Goal: Use online tool/utility: Utilize a website feature to perform a specific function

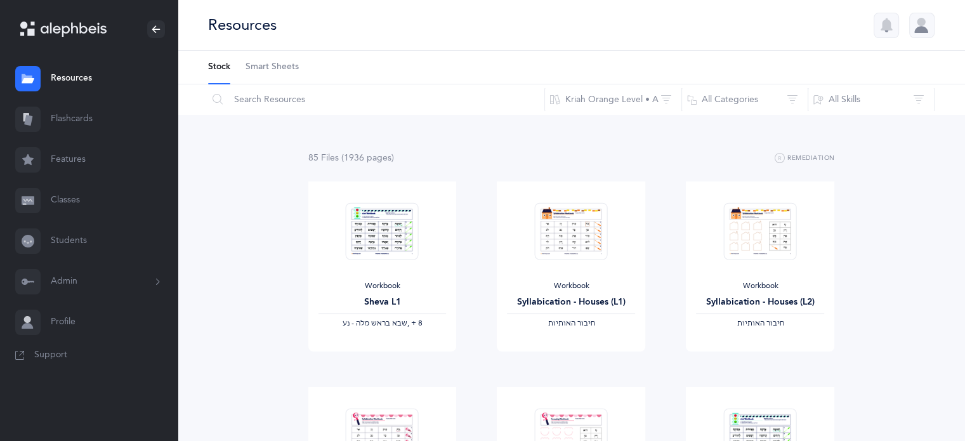
click at [79, 118] on link "Flashcards" at bounding box center [89, 119] width 178 height 41
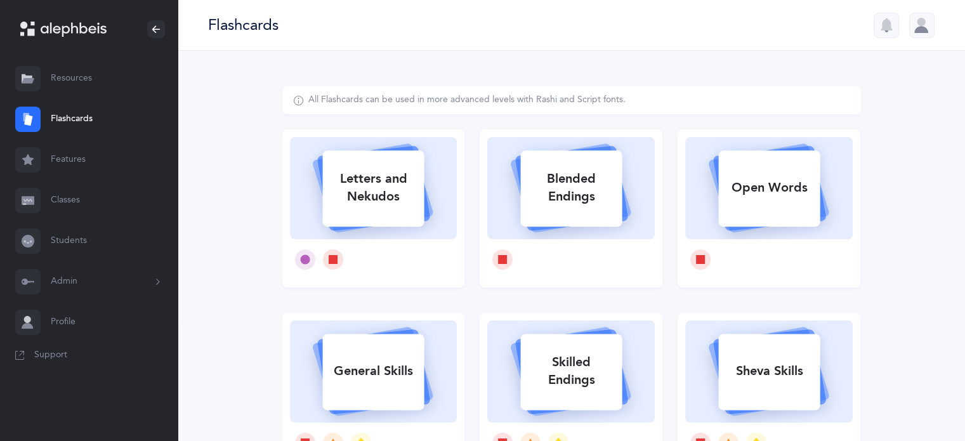
click at [397, 200] on div "Letters and Nekudos" at bounding box center [372, 187] width 101 height 51
select select
select select "single"
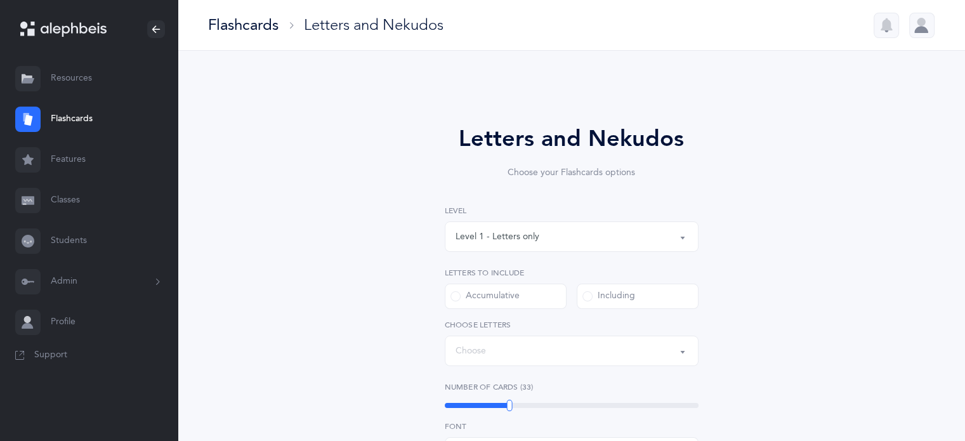
select select "27"
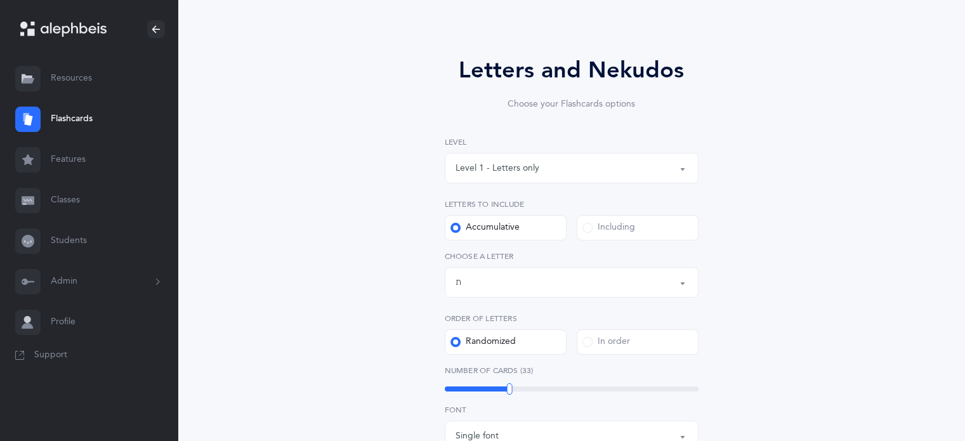
scroll to position [71, 0]
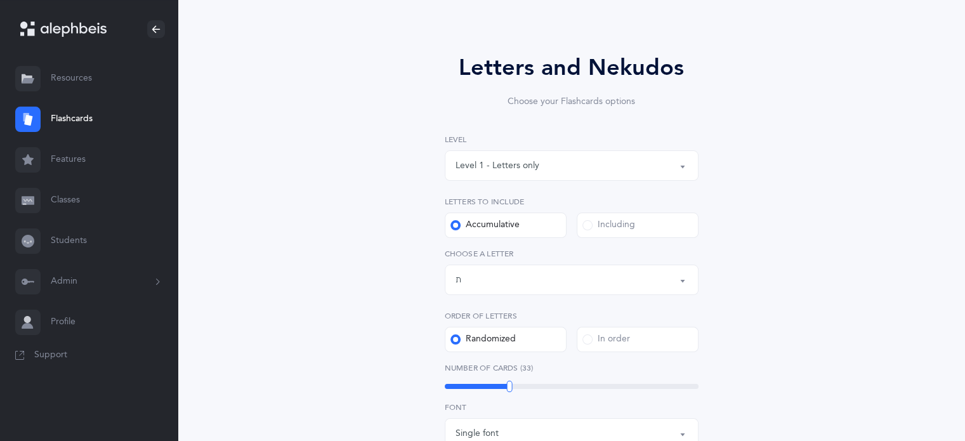
click at [683, 168] on button "Level 1 - Letters only" at bounding box center [572, 165] width 254 height 30
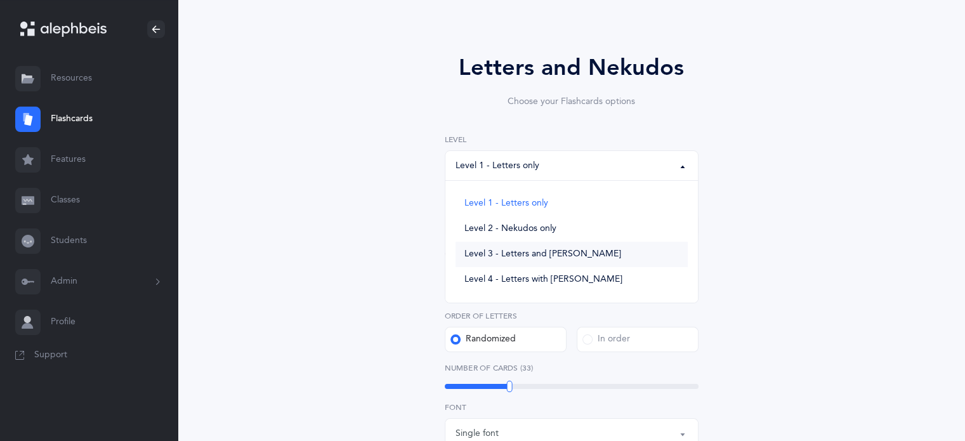
click at [526, 245] on link "Level 3 - Letters and [PERSON_NAME]" at bounding box center [571, 254] width 232 height 25
select select "3"
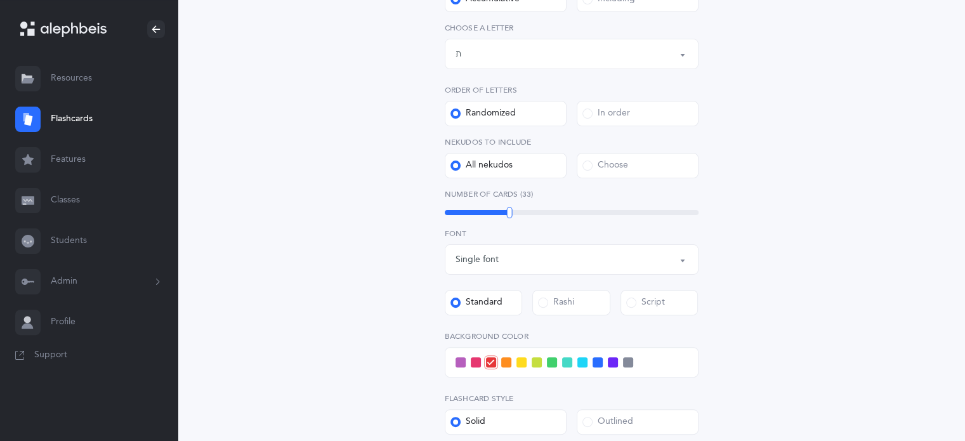
scroll to position [298, 0]
click at [521, 359] on span at bounding box center [521, 361] width 10 height 10
click at [0, 0] on input "checkbox" at bounding box center [0, 0] width 0 height 0
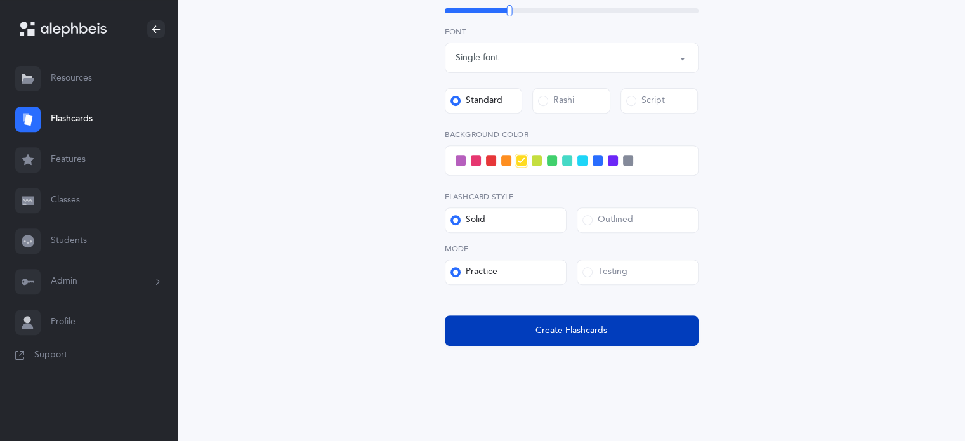
scroll to position [499, 0]
click at [502, 329] on button "Create Flashcards" at bounding box center [572, 330] width 254 height 30
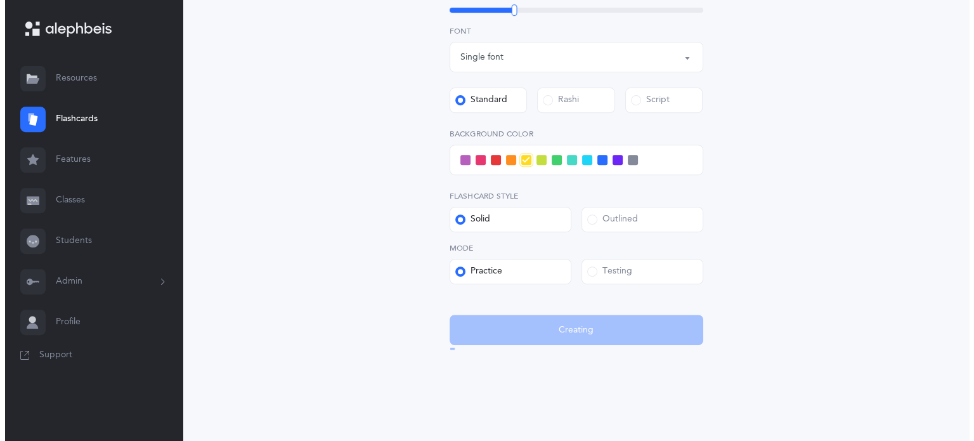
scroll to position [0, 0]
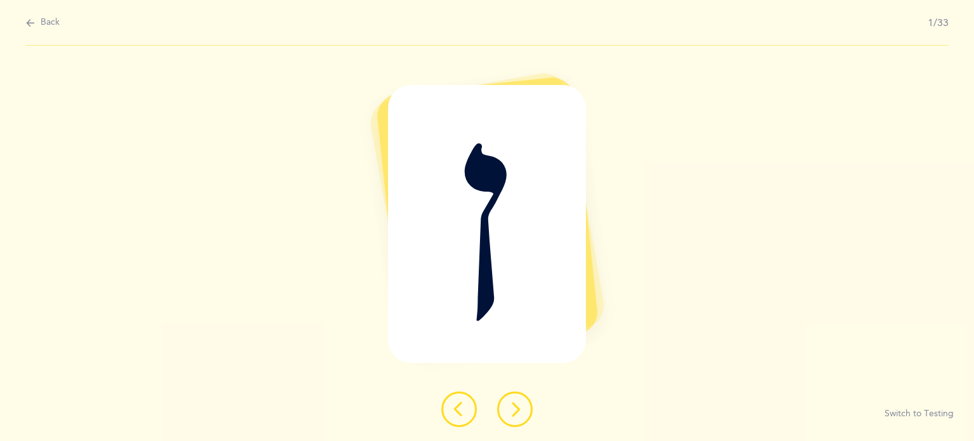
click at [513, 405] on icon at bounding box center [514, 409] width 15 height 15
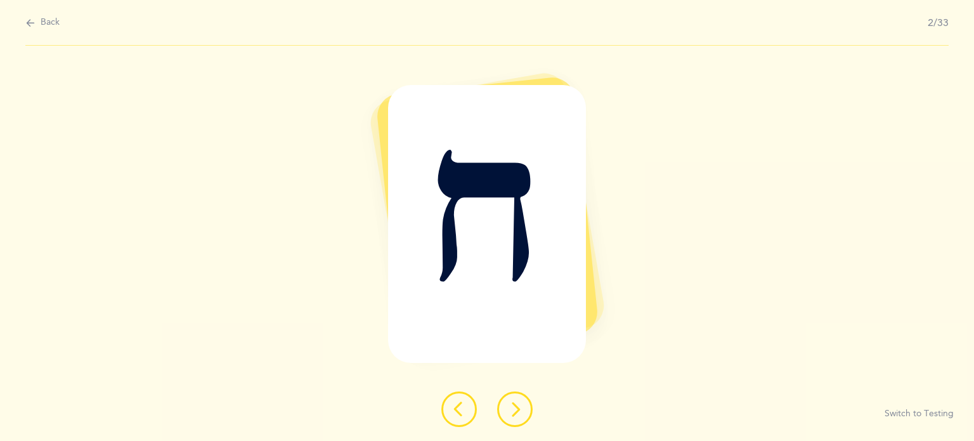
click at [513, 405] on icon at bounding box center [514, 409] width 15 height 15
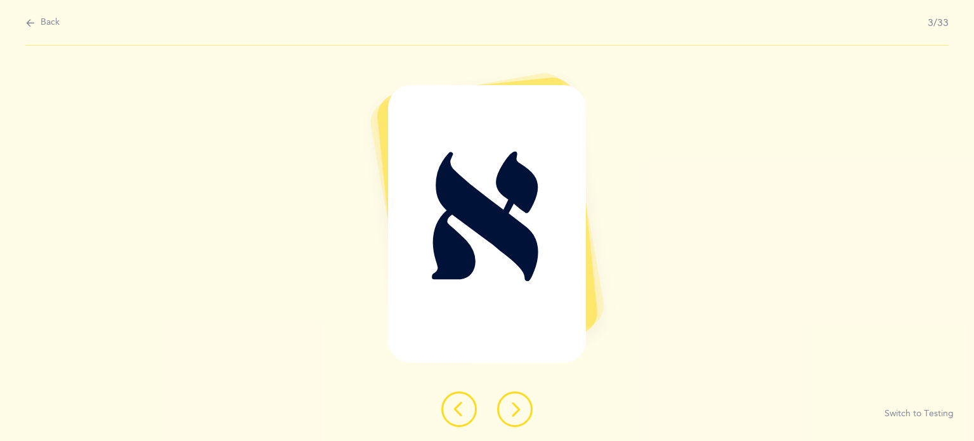
click at [513, 400] on button at bounding box center [515, 409] width 36 height 36
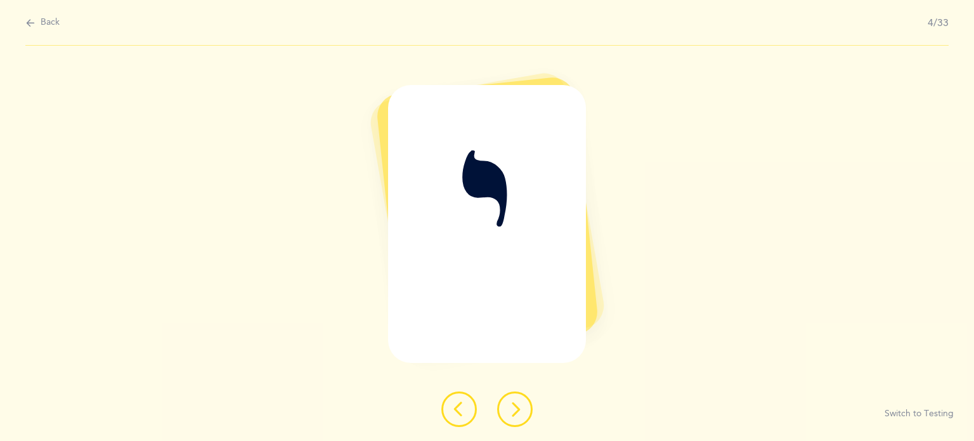
click at [513, 391] on button at bounding box center [515, 409] width 36 height 36
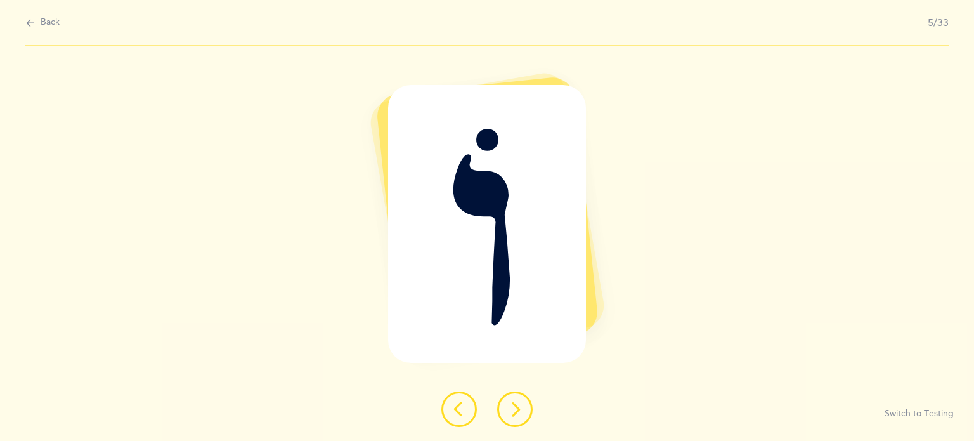
click at [513, 388] on div "וֹ Switch to Testing" at bounding box center [487, 243] width 974 height 395
click at [511, 403] on icon at bounding box center [514, 409] width 15 height 15
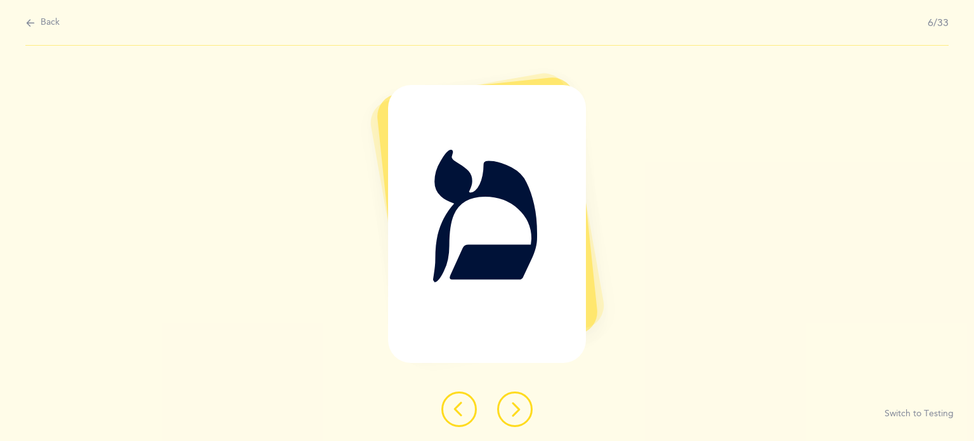
click at [511, 403] on icon at bounding box center [514, 409] width 15 height 15
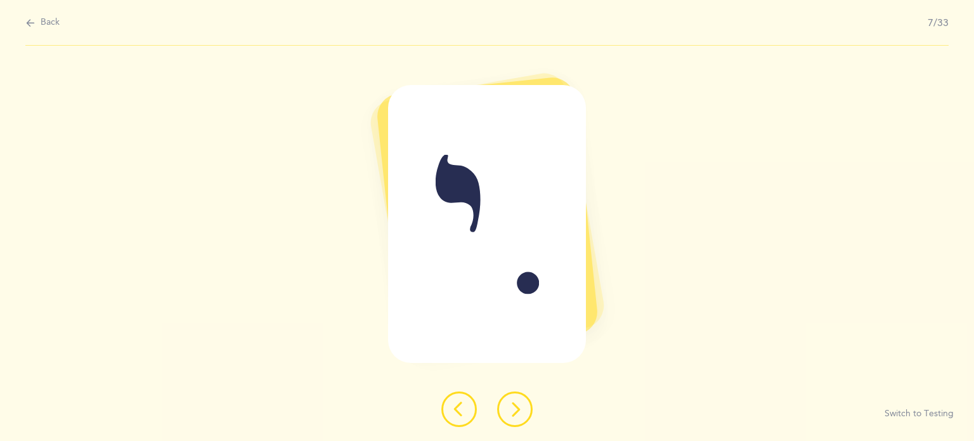
click at [510, 413] on icon at bounding box center [514, 409] width 15 height 15
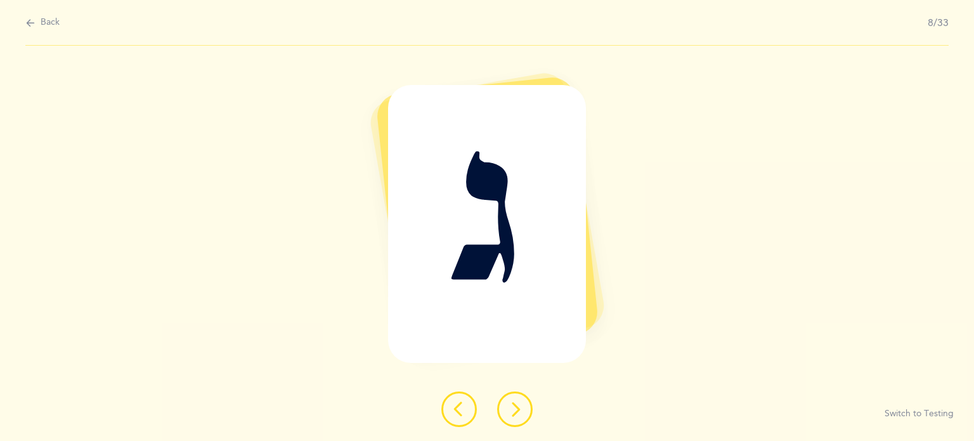
click at [510, 413] on icon at bounding box center [514, 409] width 15 height 15
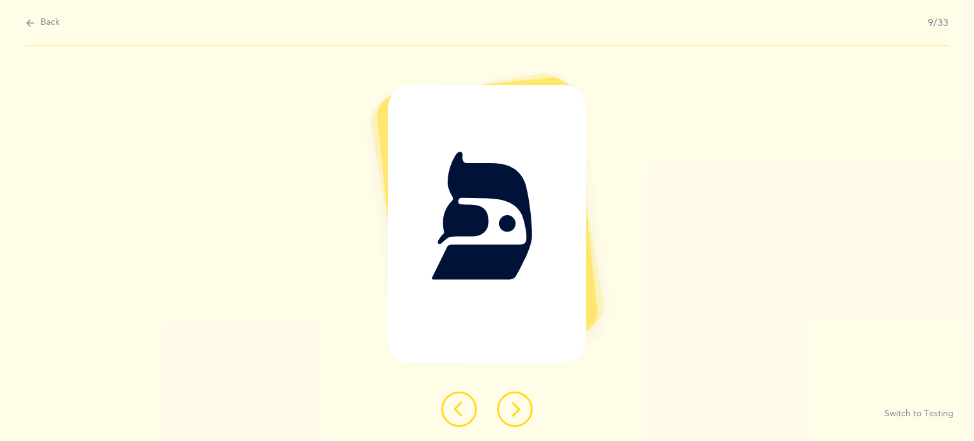
click at [510, 413] on icon at bounding box center [514, 409] width 15 height 15
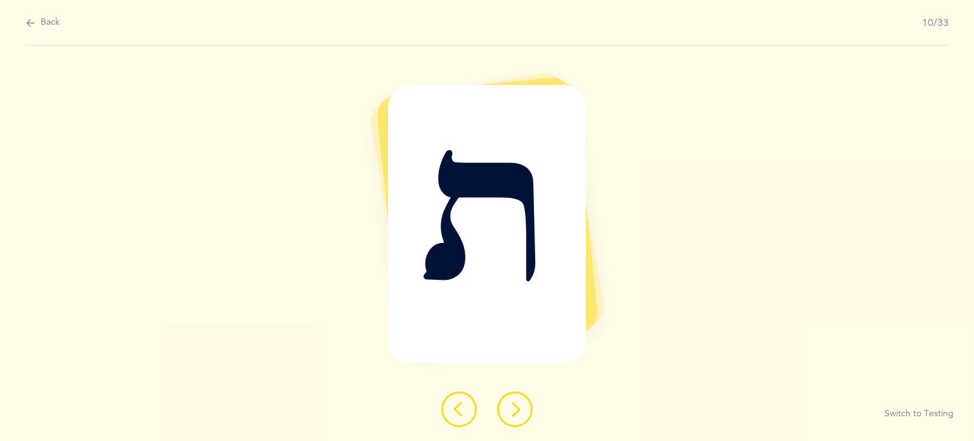
click at [510, 413] on icon at bounding box center [514, 409] width 15 height 15
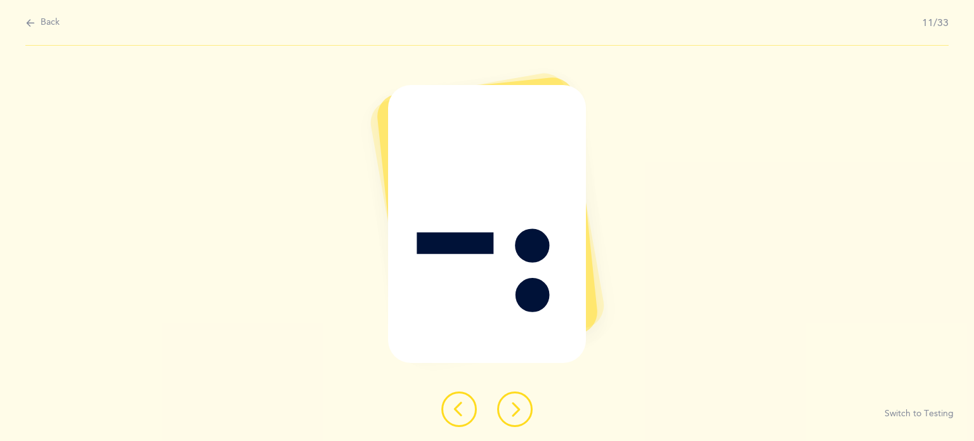
click at [510, 413] on icon at bounding box center [514, 409] width 15 height 15
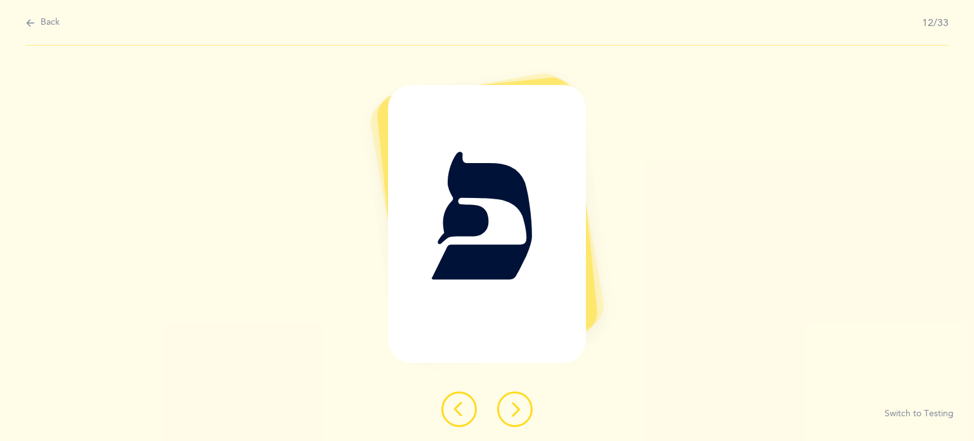
click at [508, 415] on icon at bounding box center [514, 409] width 15 height 15
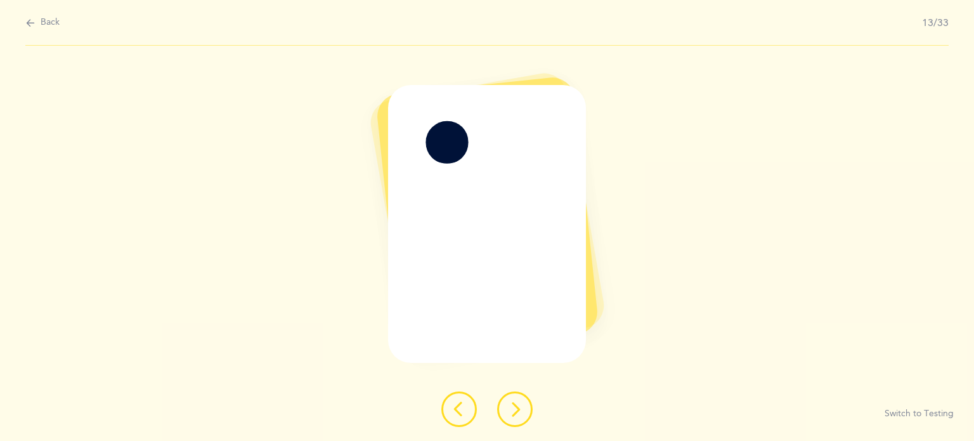
click at [508, 415] on icon at bounding box center [514, 409] width 15 height 15
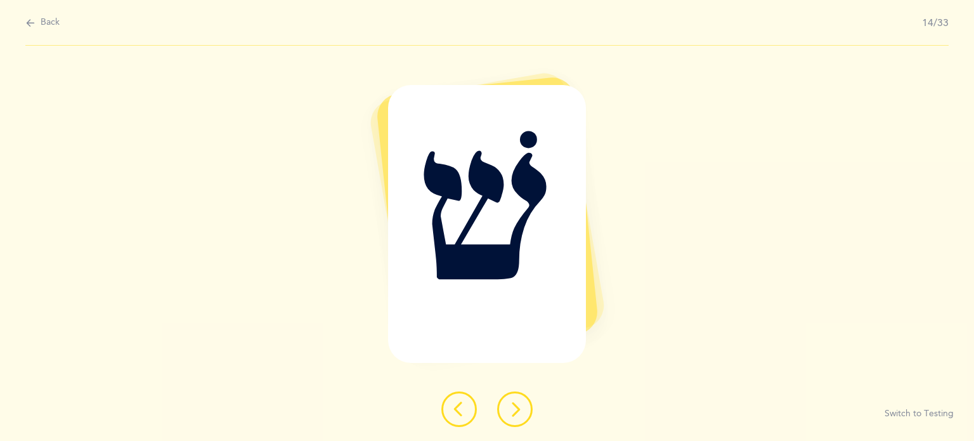
click at [508, 415] on icon at bounding box center [514, 409] width 15 height 15
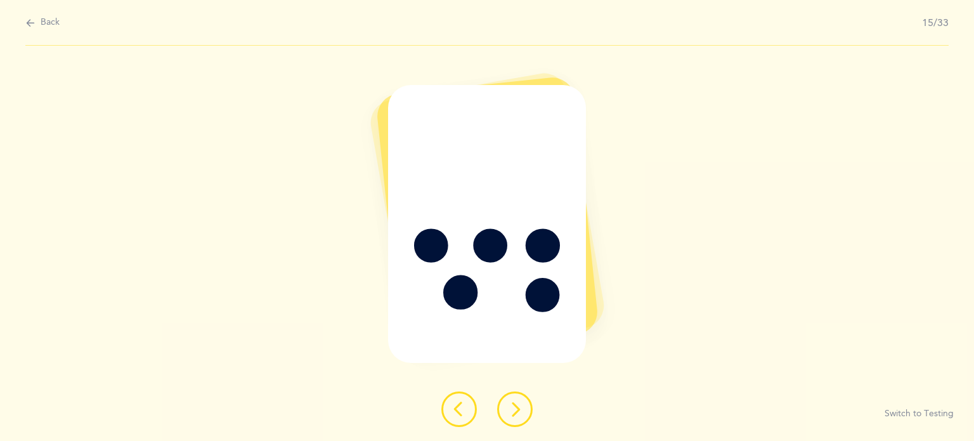
click at [508, 415] on icon at bounding box center [514, 409] width 15 height 15
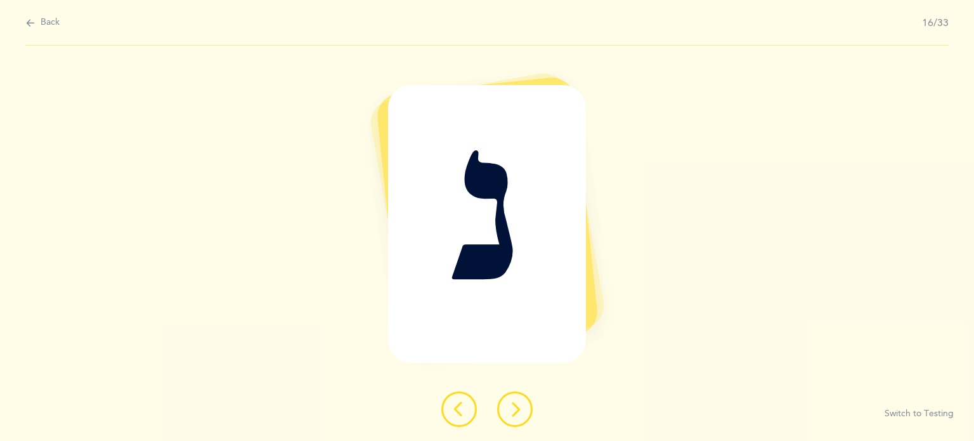
click at [508, 415] on icon at bounding box center [514, 409] width 15 height 15
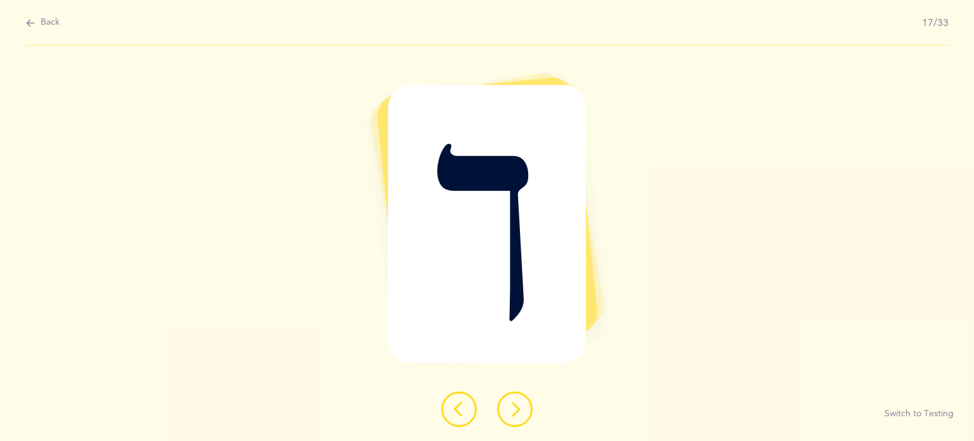
click at [508, 415] on icon at bounding box center [514, 409] width 15 height 15
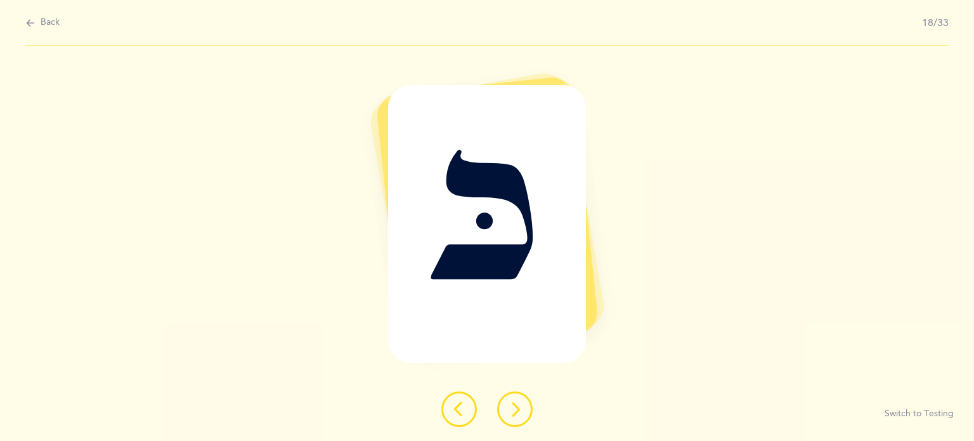
click at [508, 415] on icon at bounding box center [514, 409] width 15 height 15
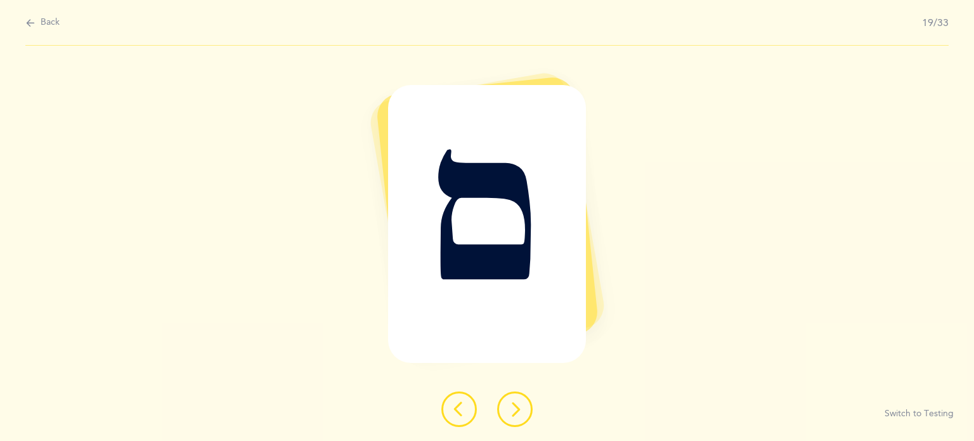
click at [508, 413] on icon at bounding box center [514, 409] width 15 height 15
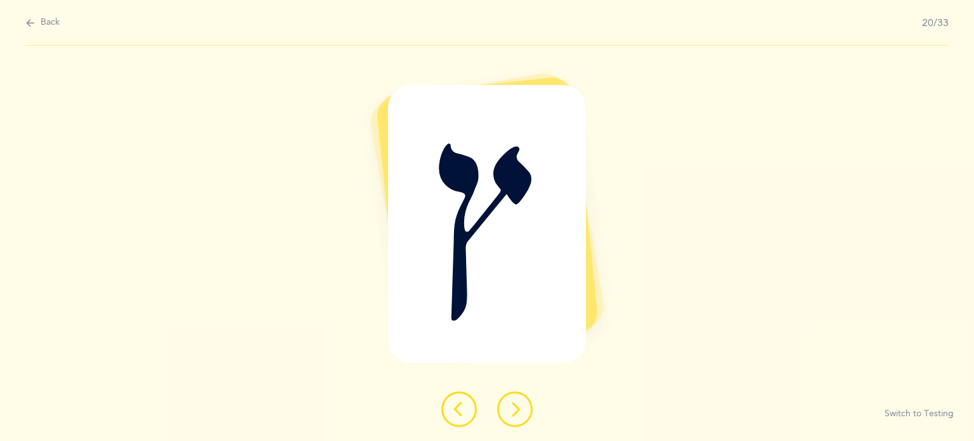
click at [508, 413] on icon at bounding box center [514, 409] width 15 height 15
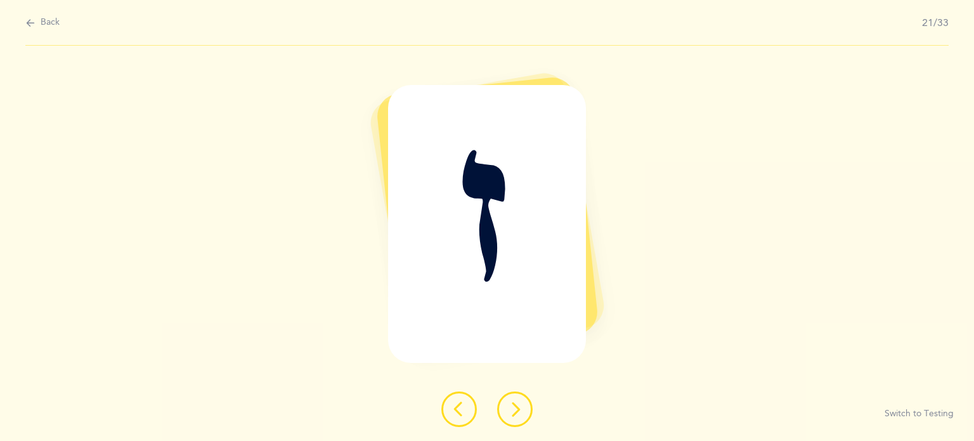
click at [508, 413] on icon at bounding box center [514, 409] width 15 height 15
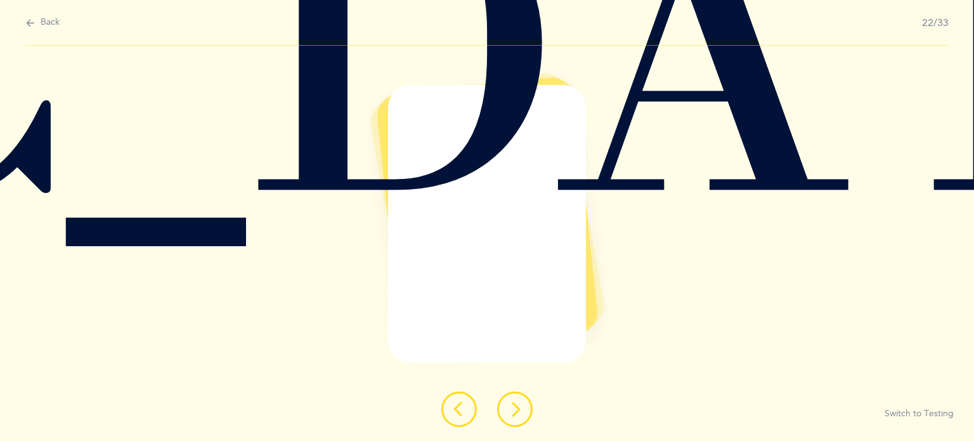
click at [508, 413] on icon at bounding box center [514, 409] width 15 height 15
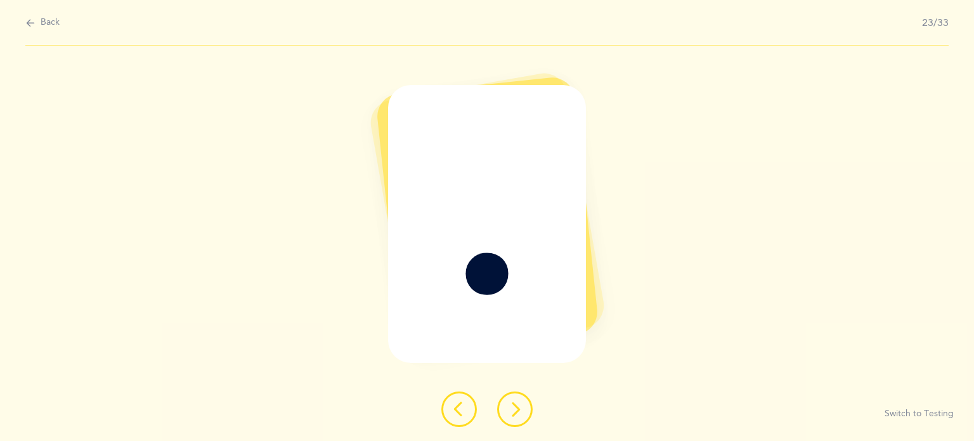
click at [508, 413] on icon at bounding box center [514, 409] width 15 height 15
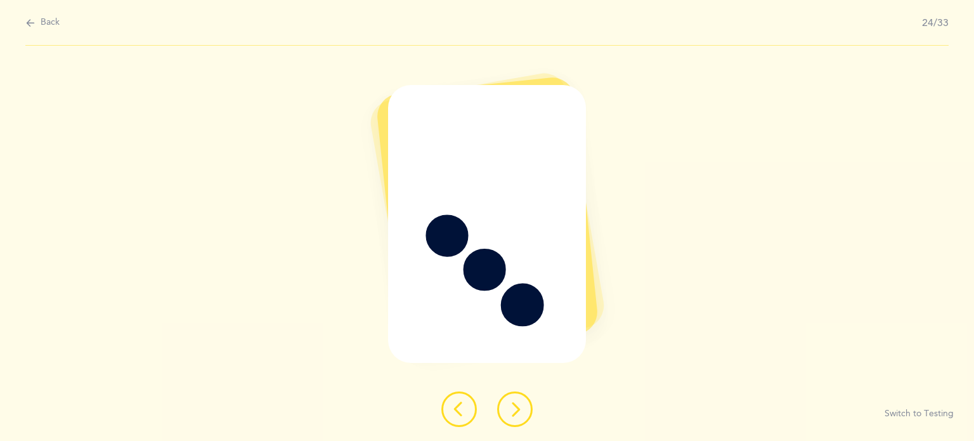
click at [508, 413] on icon at bounding box center [514, 409] width 15 height 15
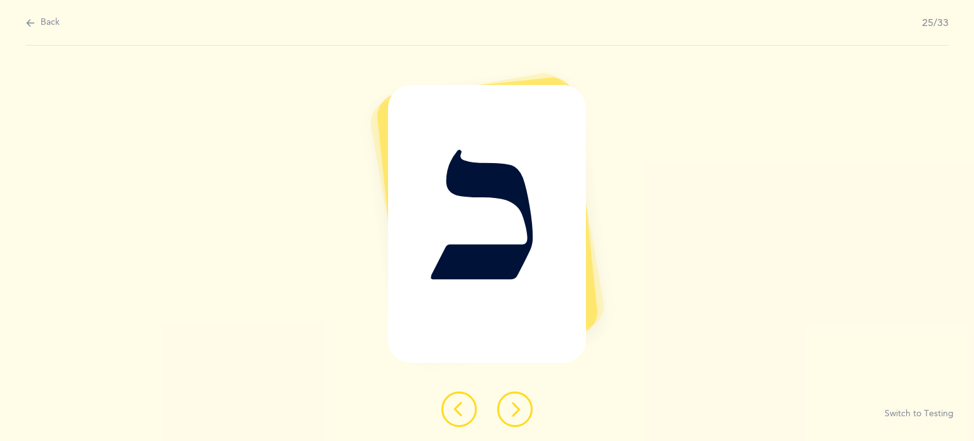
click at [508, 413] on icon at bounding box center [514, 409] width 15 height 15
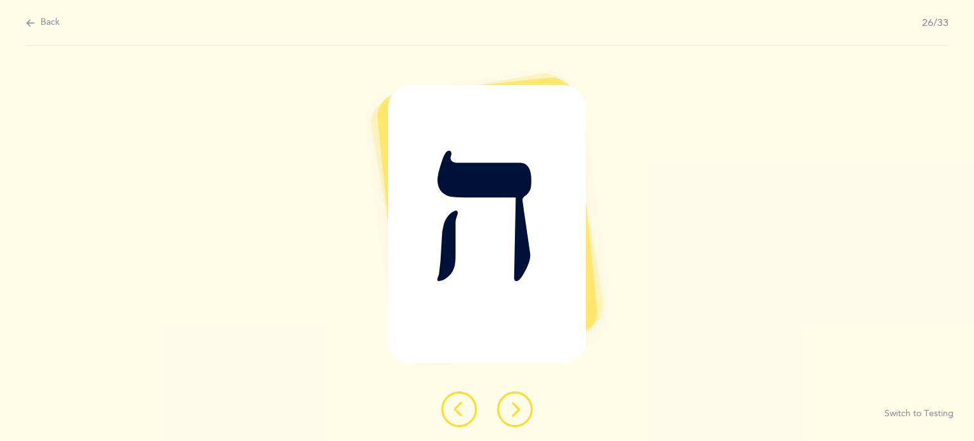
click at [508, 413] on icon at bounding box center [514, 409] width 15 height 15
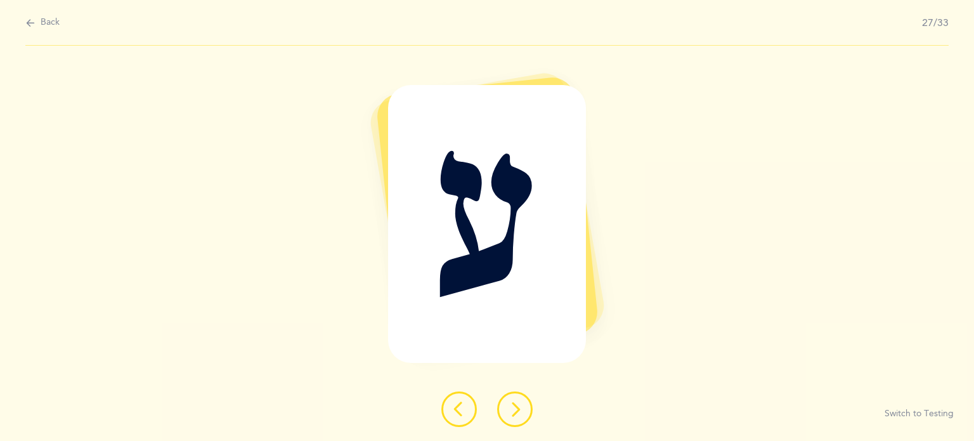
click at [508, 413] on icon at bounding box center [514, 409] width 15 height 15
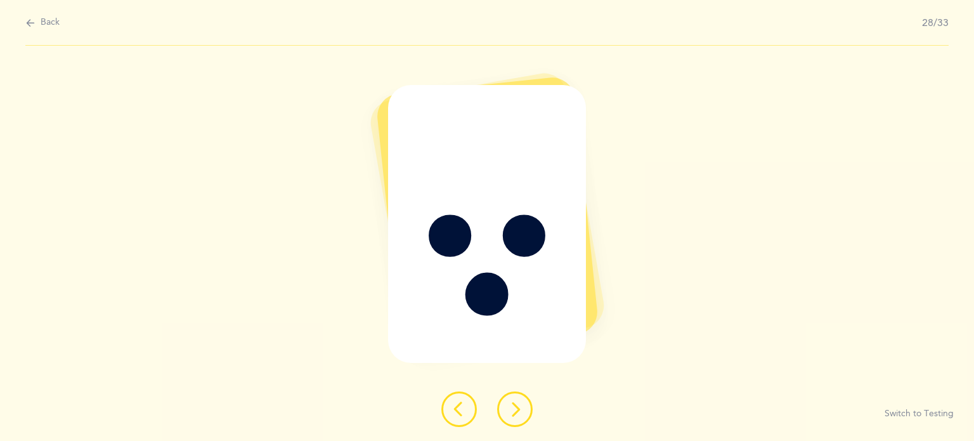
click at [508, 413] on icon at bounding box center [514, 409] width 15 height 15
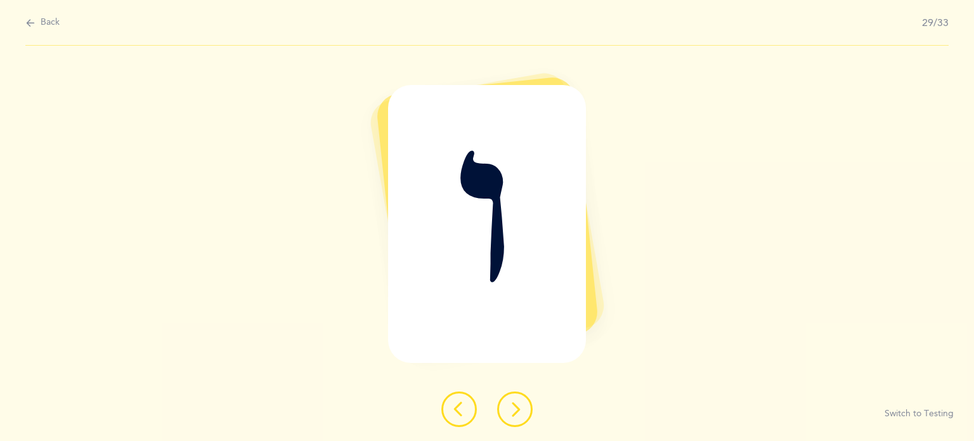
click at [508, 413] on icon at bounding box center [514, 409] width 15 height 15
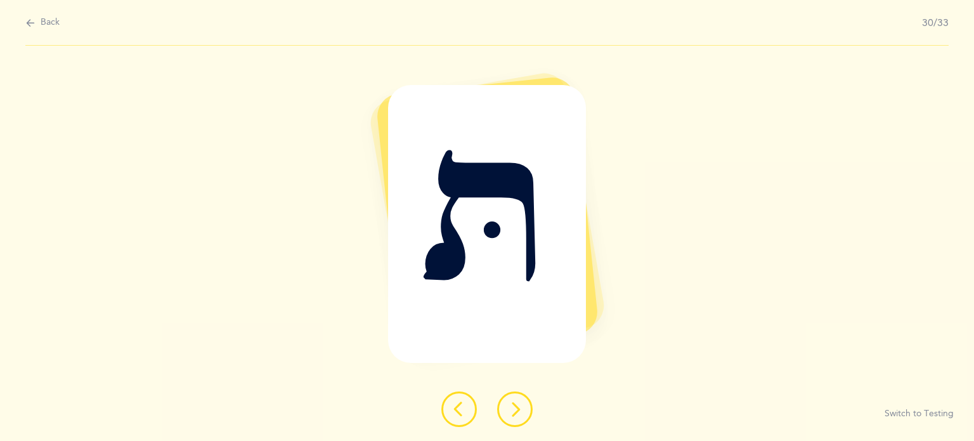
click at [508, 413] on icon at bounding box center [514, 409] width 15 height 15
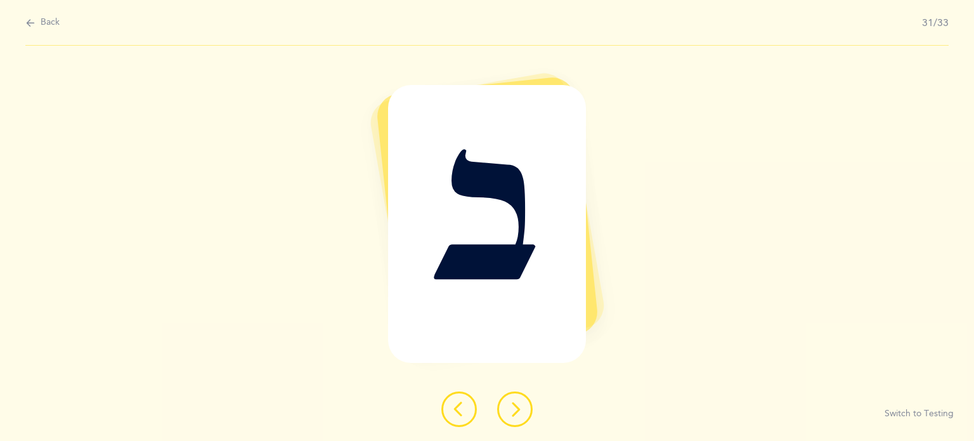
click at [462, 419] on button at bounding box center [460, 409] width 36 height 36
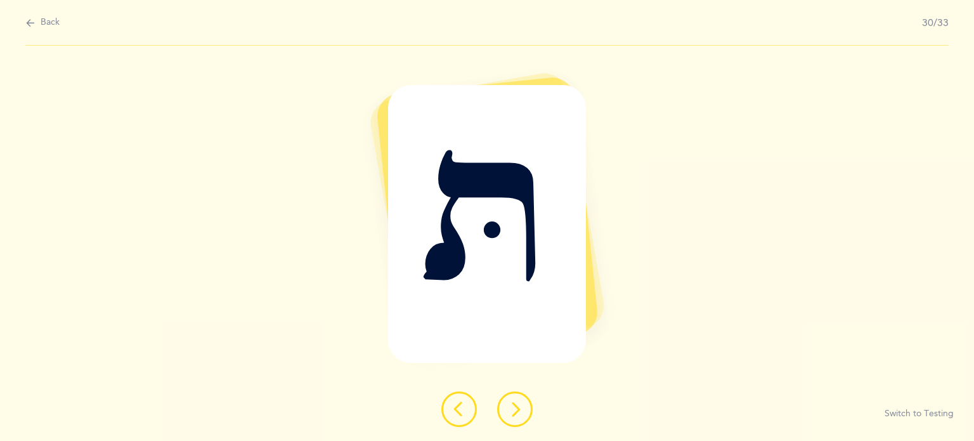
drag, startPoint x: 523, startPoint y: 411, endPoint x: 500, endPoint y: 407, distance: 23.9
click at [500, 407] on button at bounding box center [515, 409] width 36 height 36
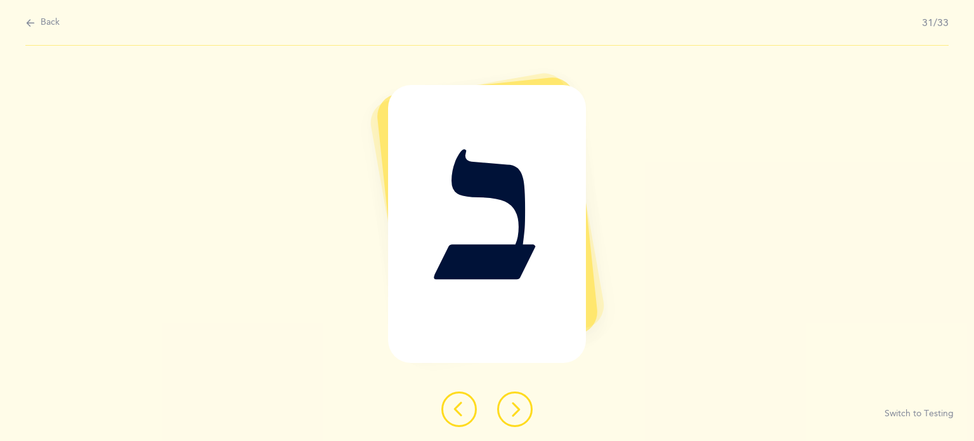
click at [498, 407] on button at bounding box center [515, 409] width 36 height 36
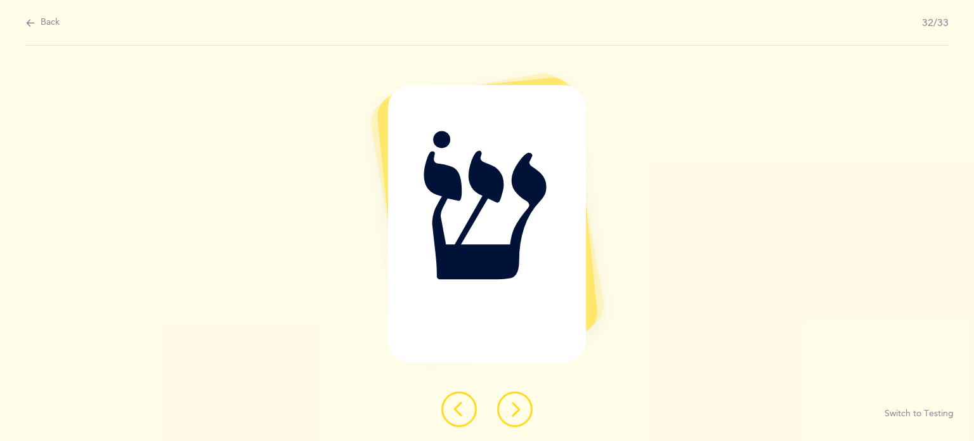
click at [498, 407] on button at bounding box center [515, 409] width 36 height 36
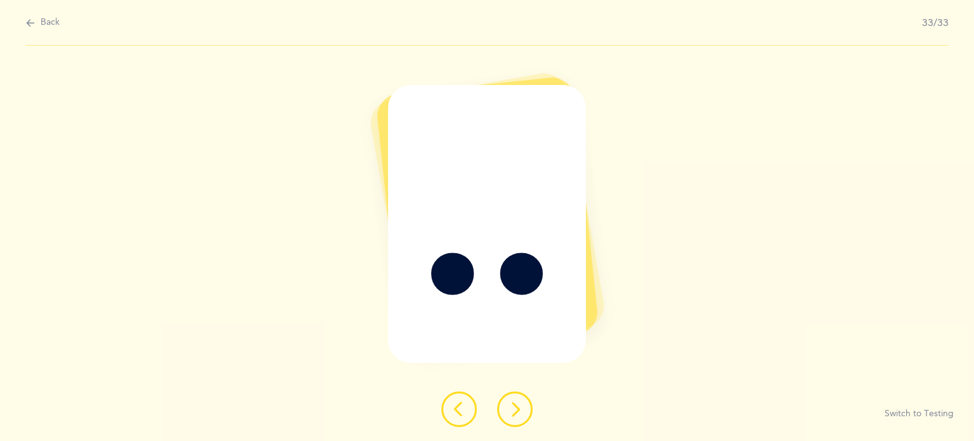
click at [498, 407] on button at bounding box center [515, 409] width 36 height 36
